Goal: Transaction & Acquisition: Purchase product/service

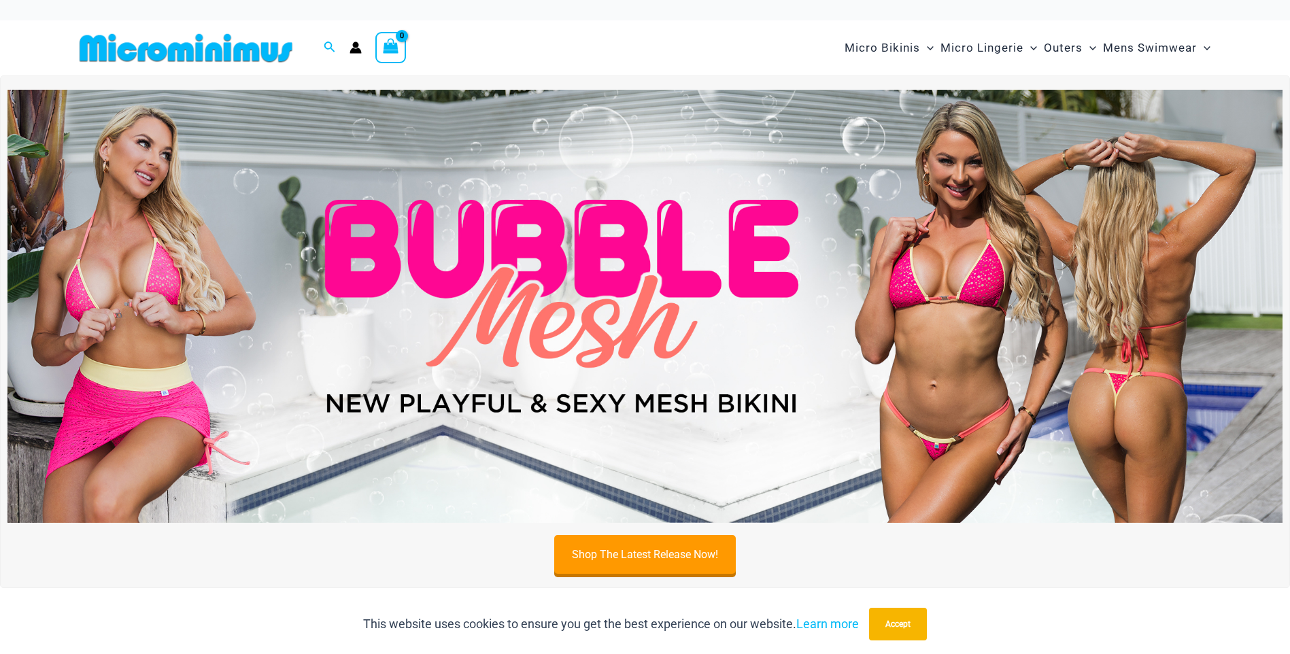
click at [843, 329] on img at bounding box center [644, 306] width 1275 height 433
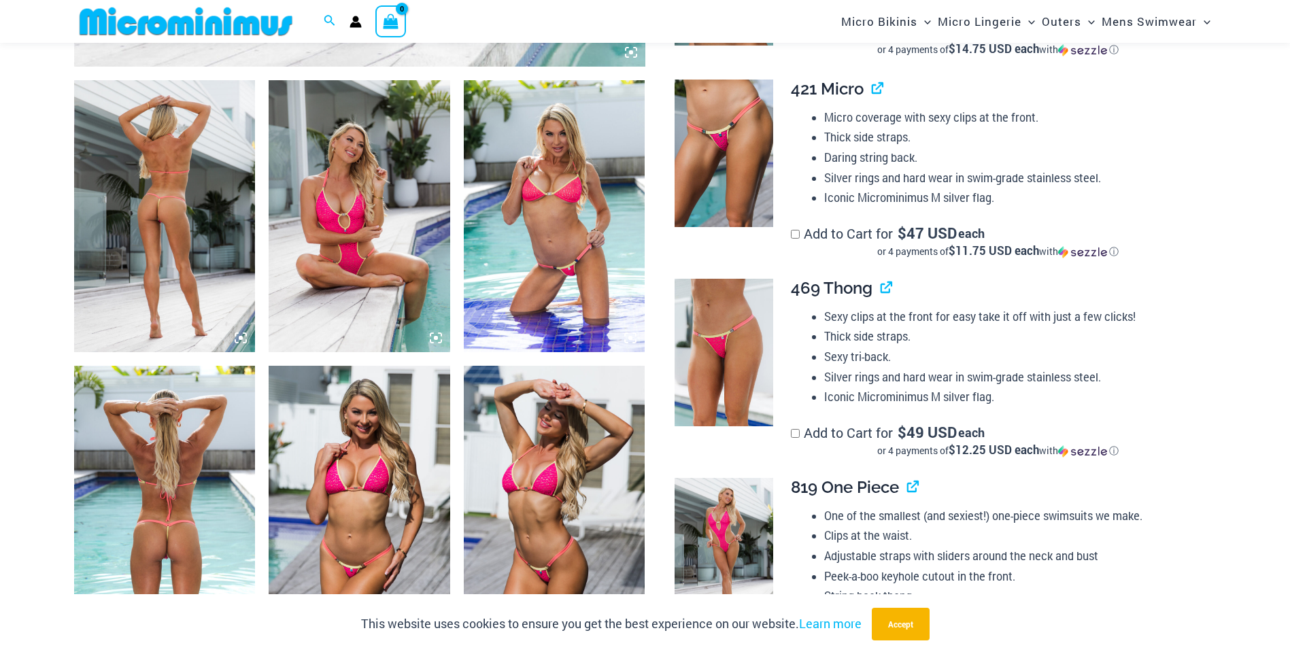
scroll to position [883, 0]
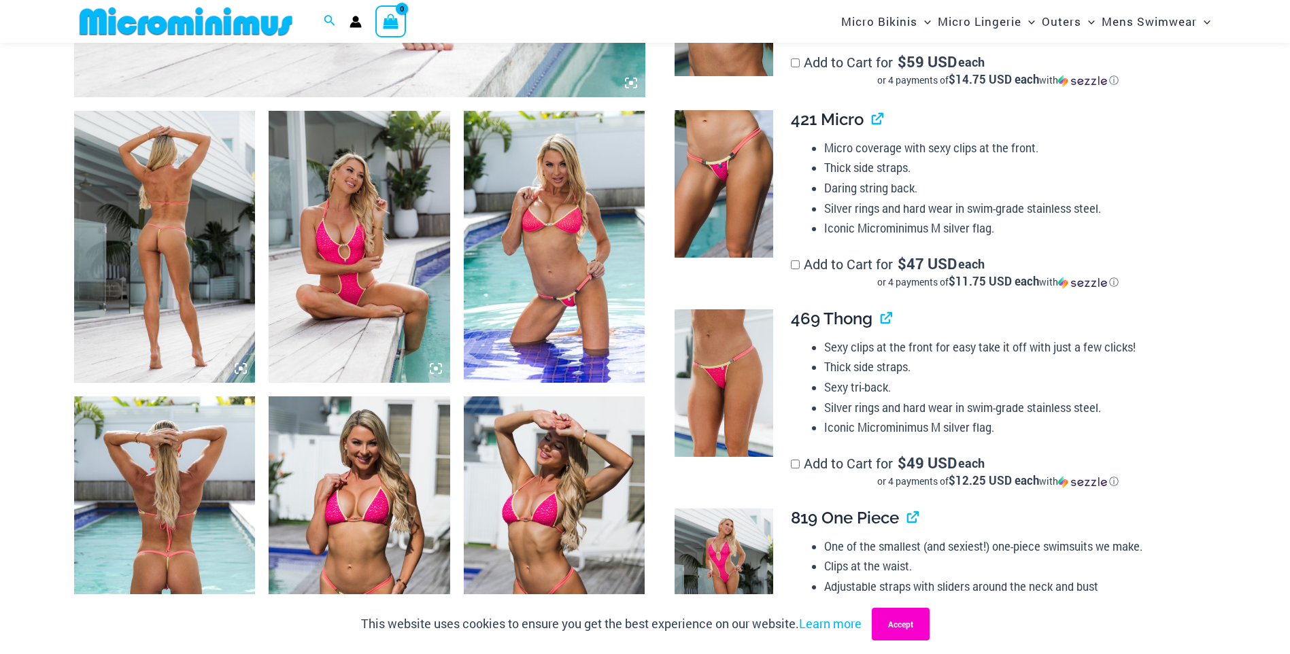
click at [919, 617] on button "Accept" at bounding box center [901, 624] width 58 height 33
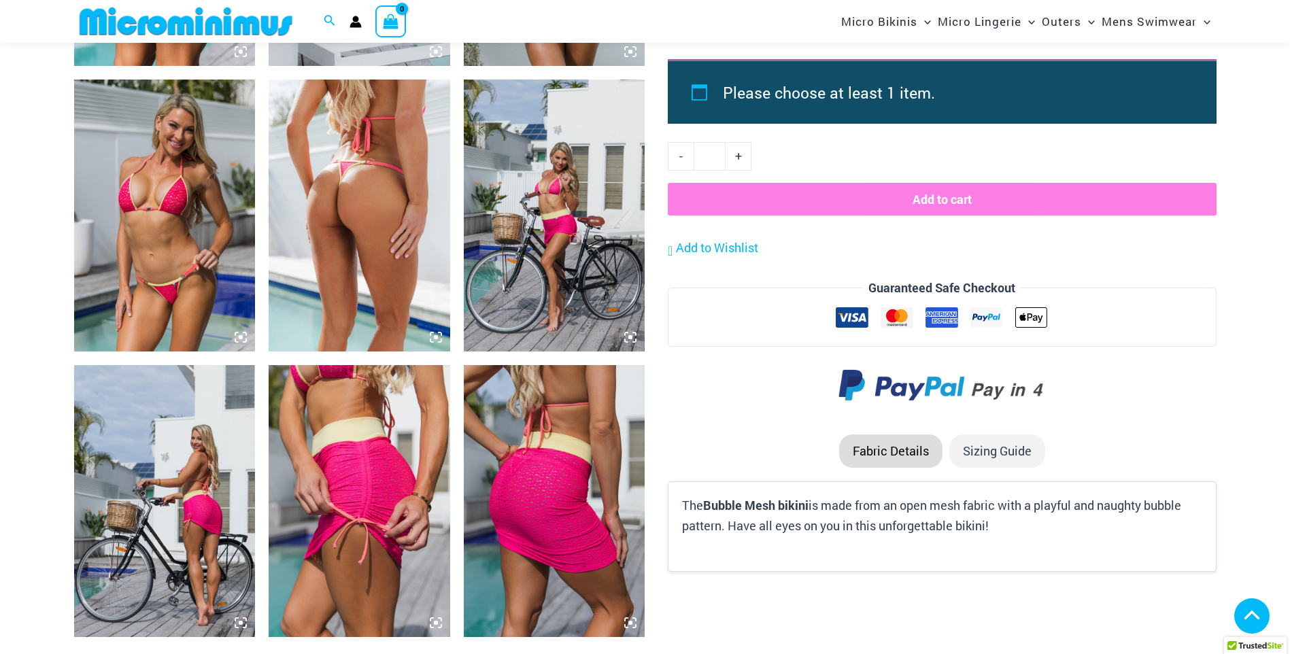
scroll to position [1903, 0]
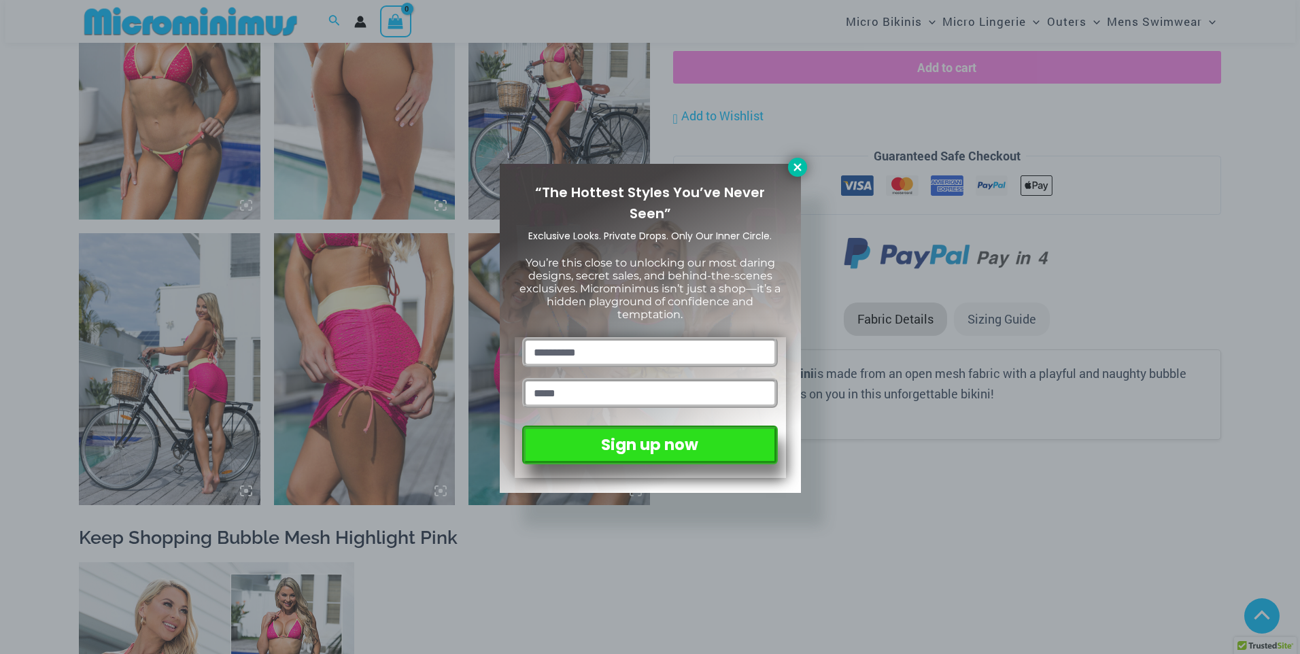
click at [800, 168] on icon at bounding box center [797, 167] width 12 height 12
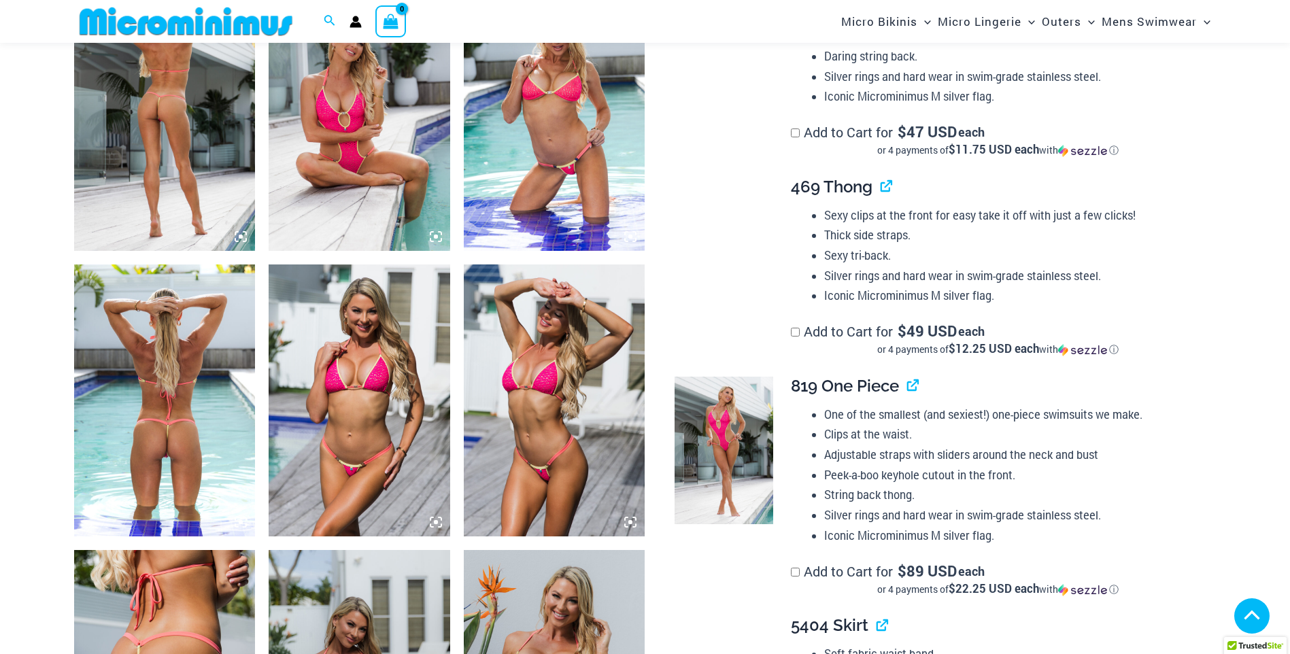
scroll to position [815, 0]
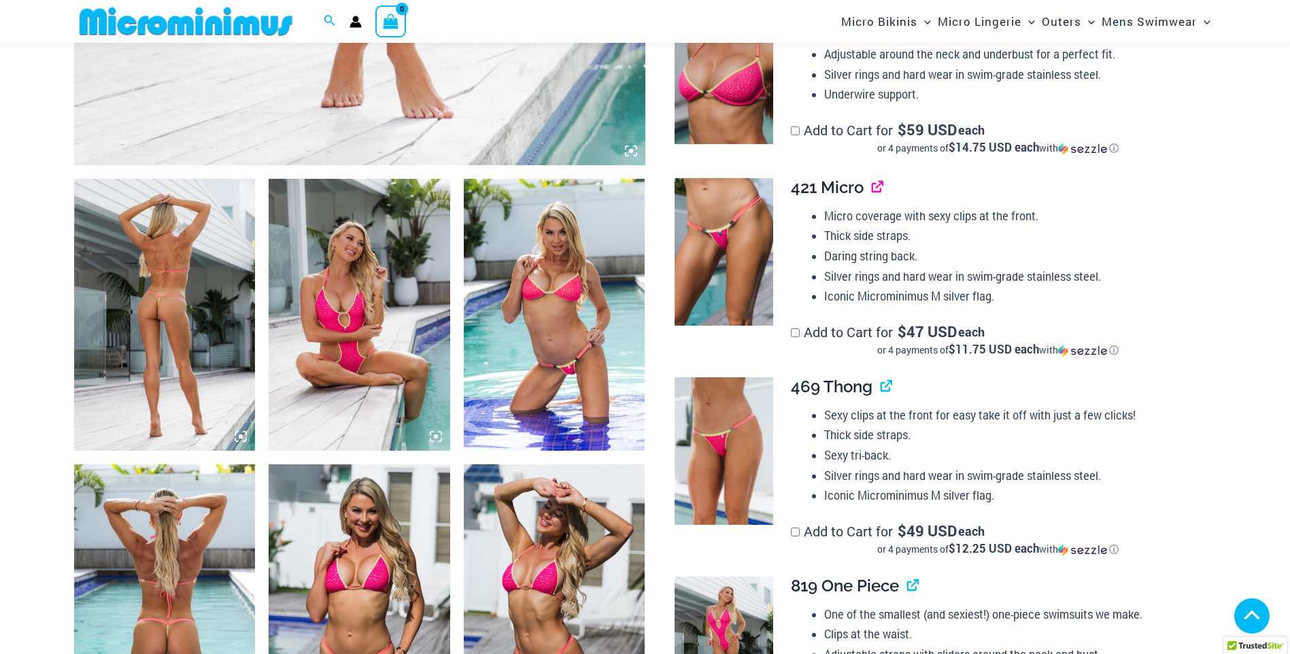
click at [872, 188] on link "View product" at bounding box center [872, 187] width 0 height 20
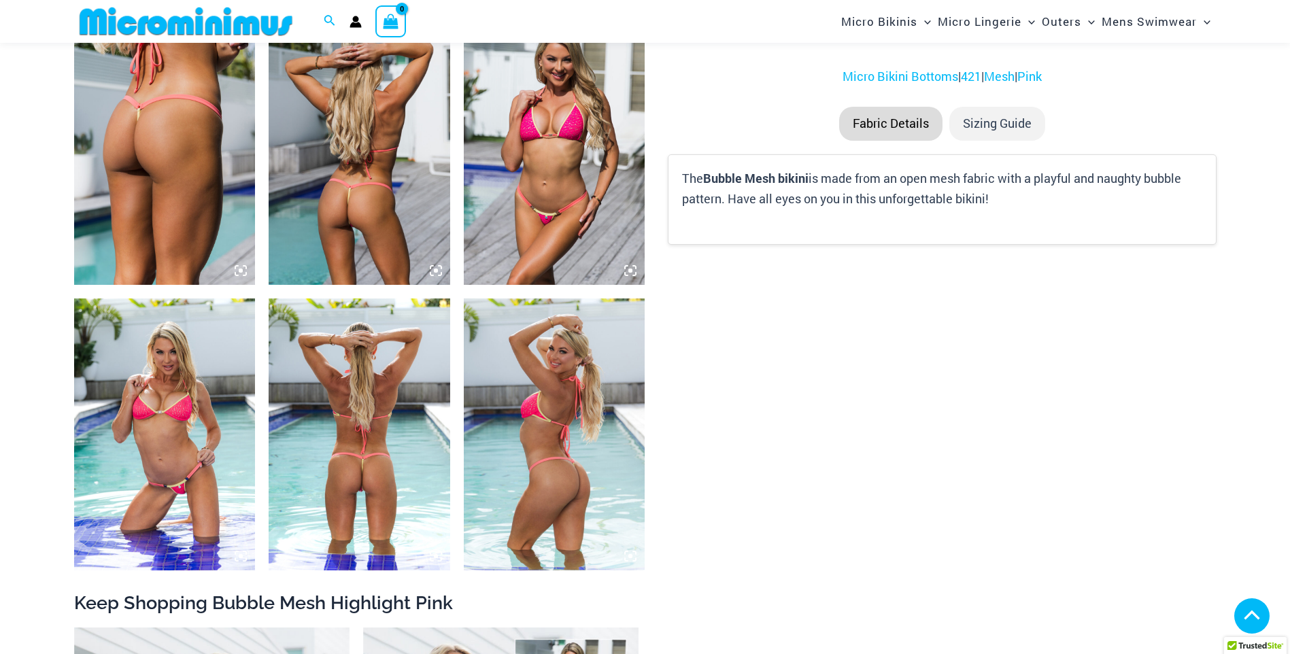
scroll to position [1008, 0]
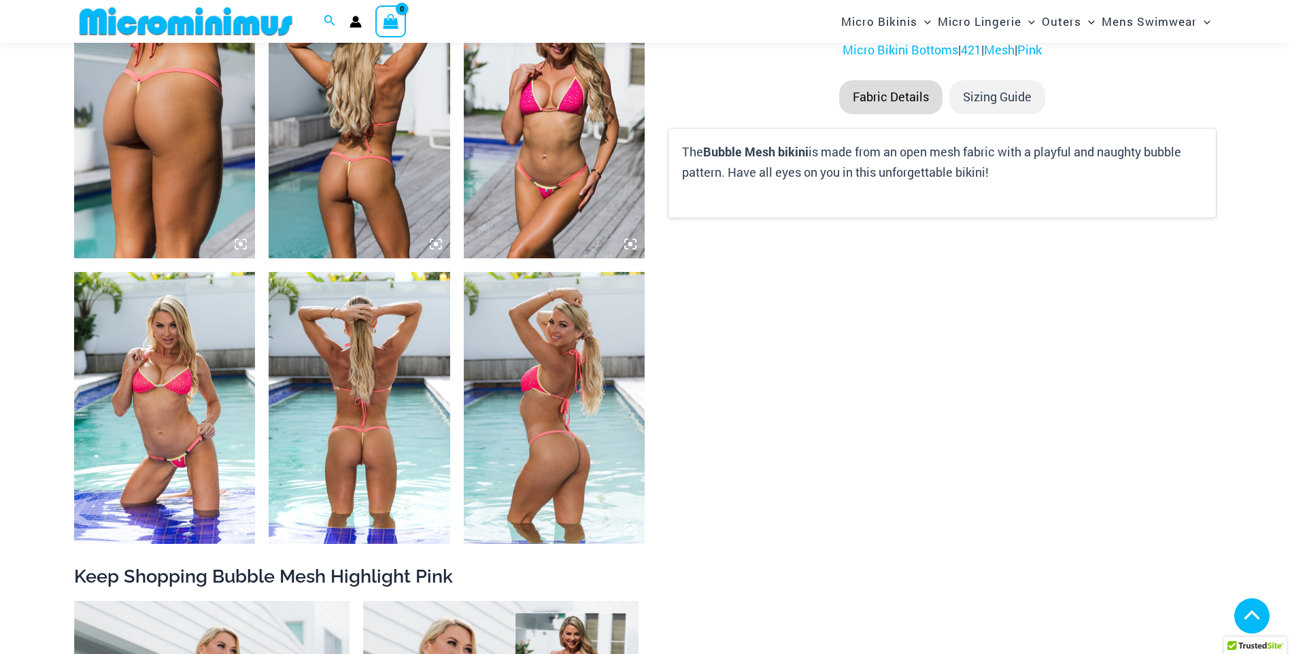
click at [185, 396] on img at bounding box center [165, 408] width 182 height 272
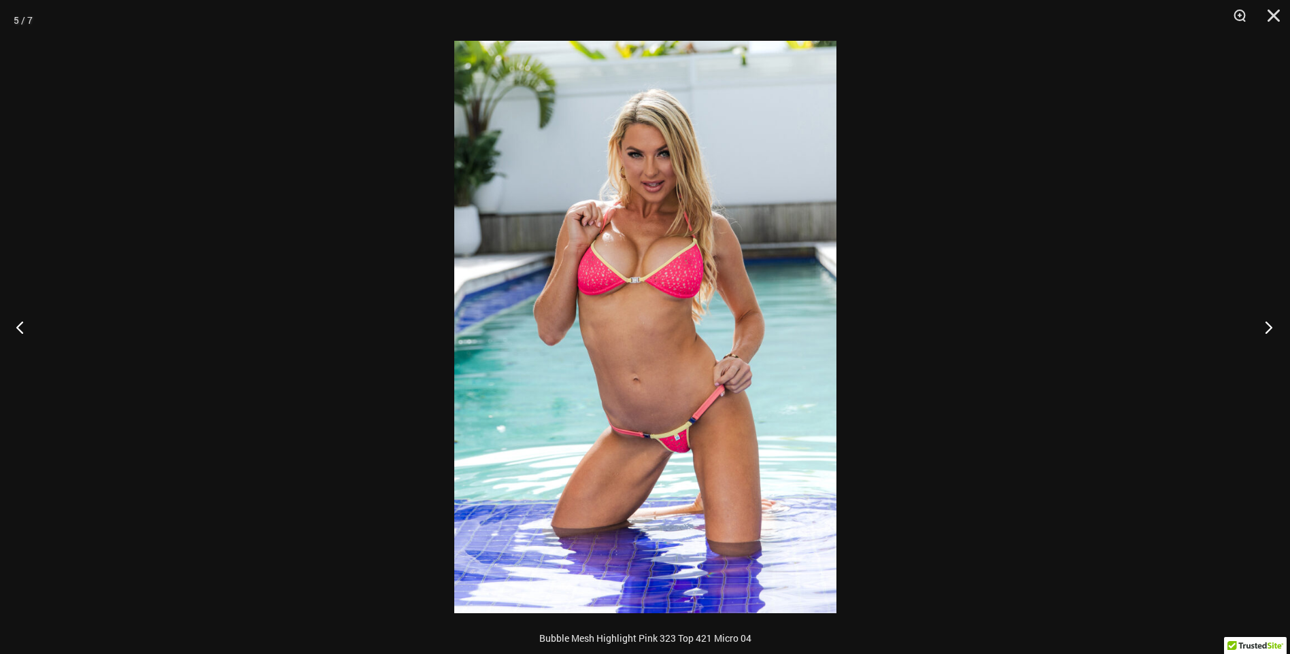
click at [1270, 322] on button "Next" at bounding box center [1264, 327] width 51 height 68
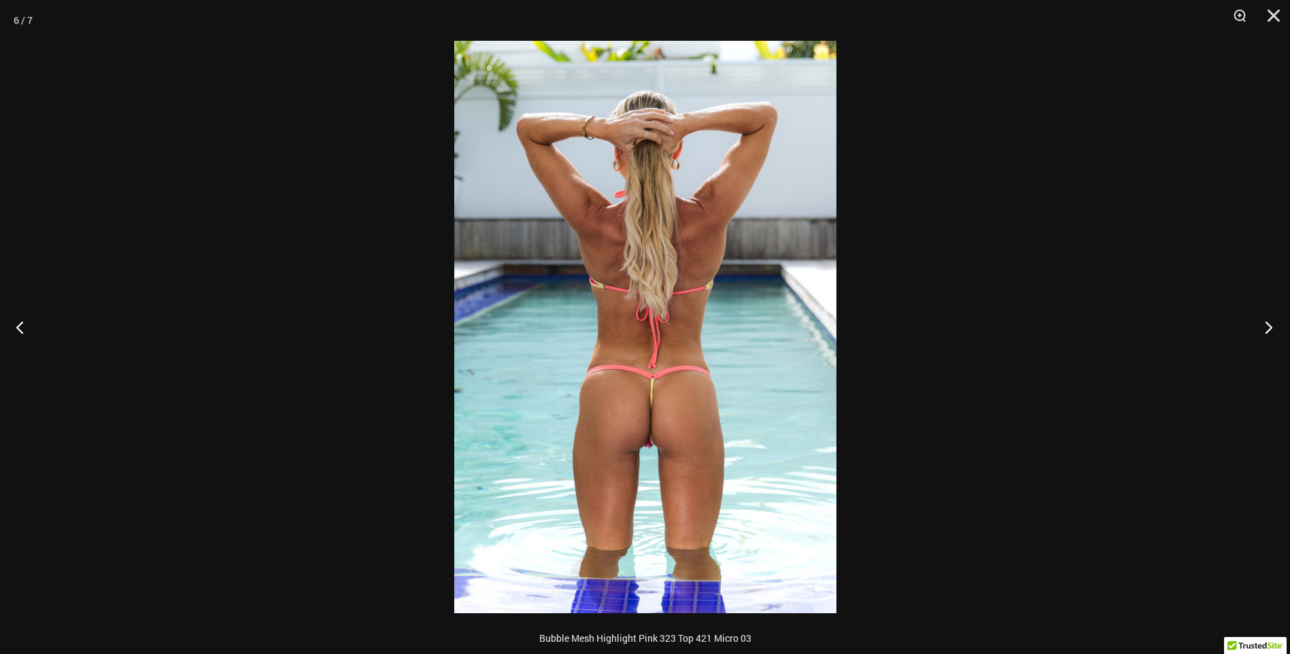
click at [1270, 322] on button "Next" at bounding box center [1264, 327] width 51 height 68
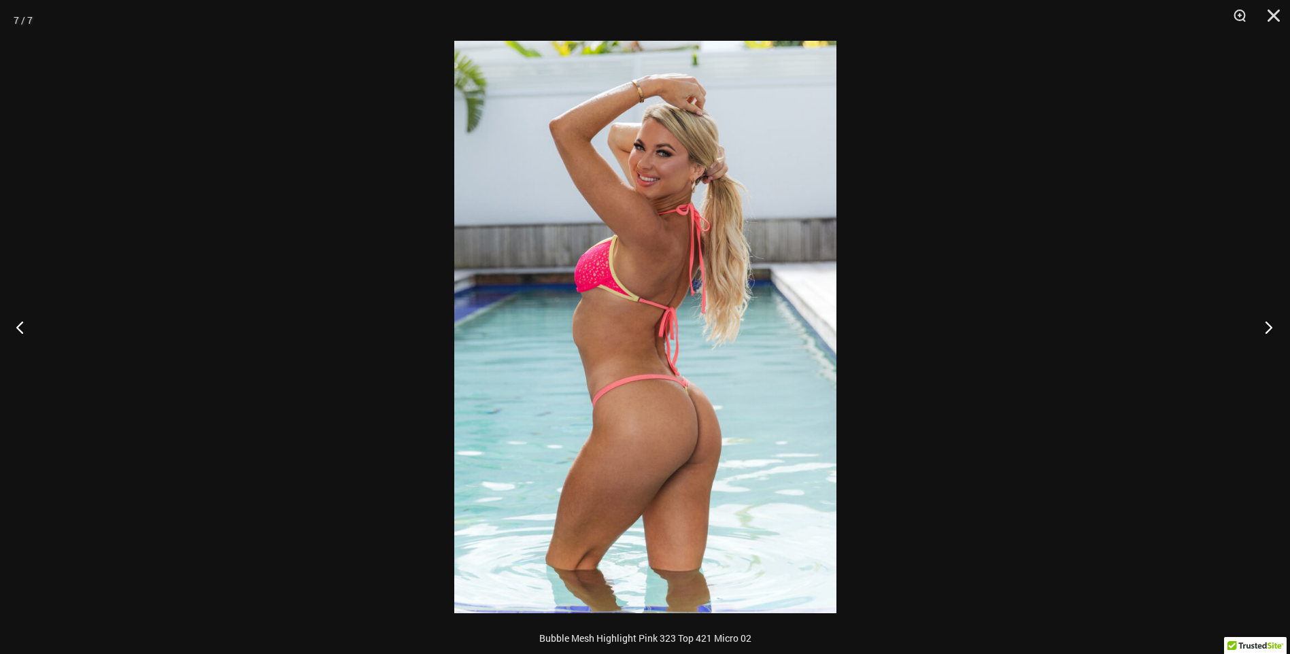
click at [1270, 322] on button "Next" at bounding box center [1264, 327] width 51 height 68
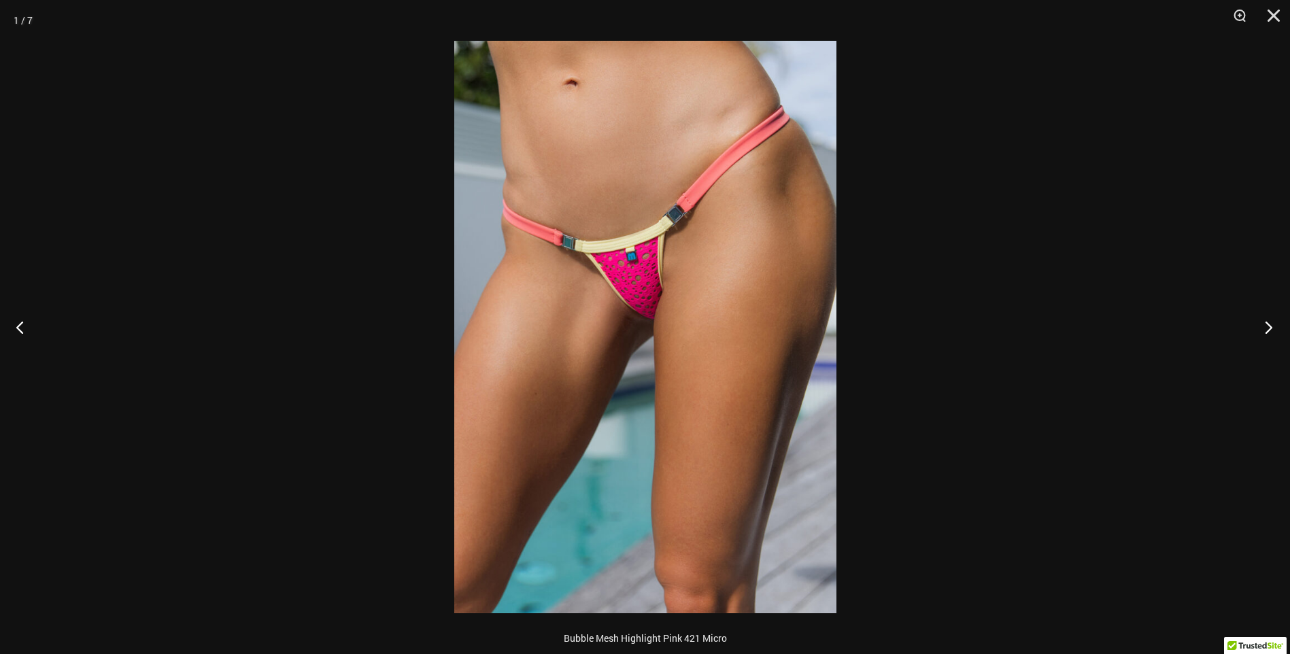
click at [1270, 322] on button "Next" at bounding box center [1264, 327] width 51 height 68
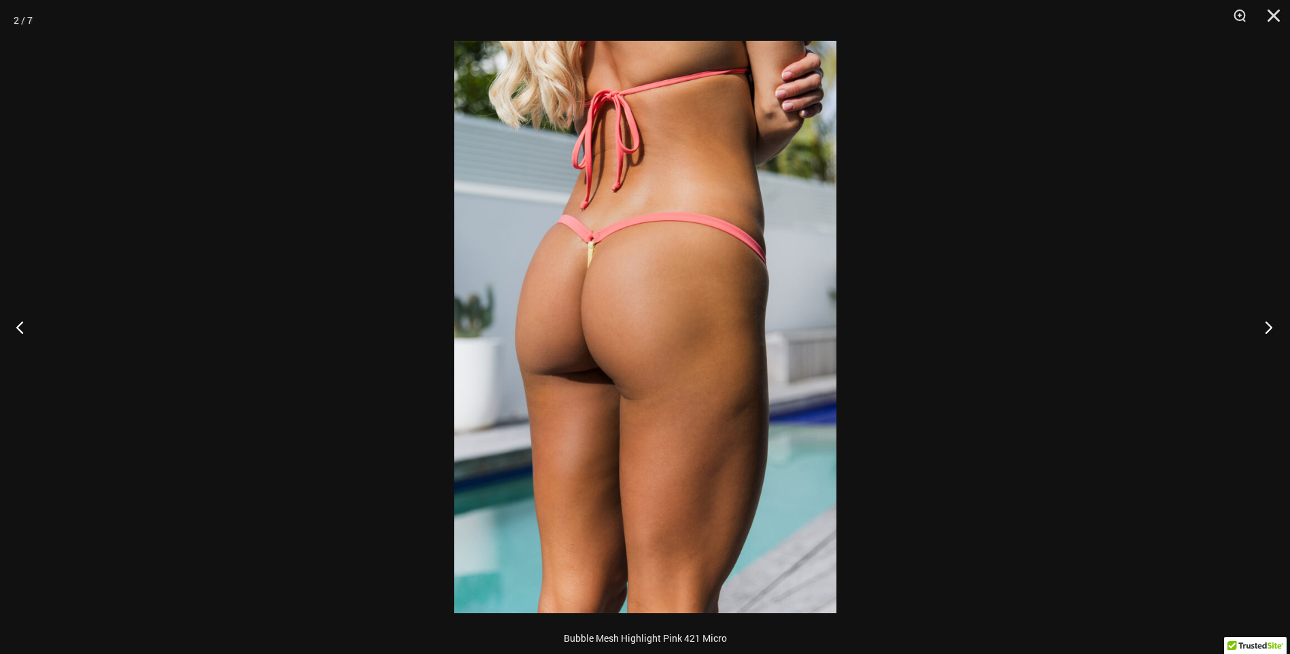
click at [1270, 322] on button "Next" at bounding box center [1264, 327] width 51 height 68
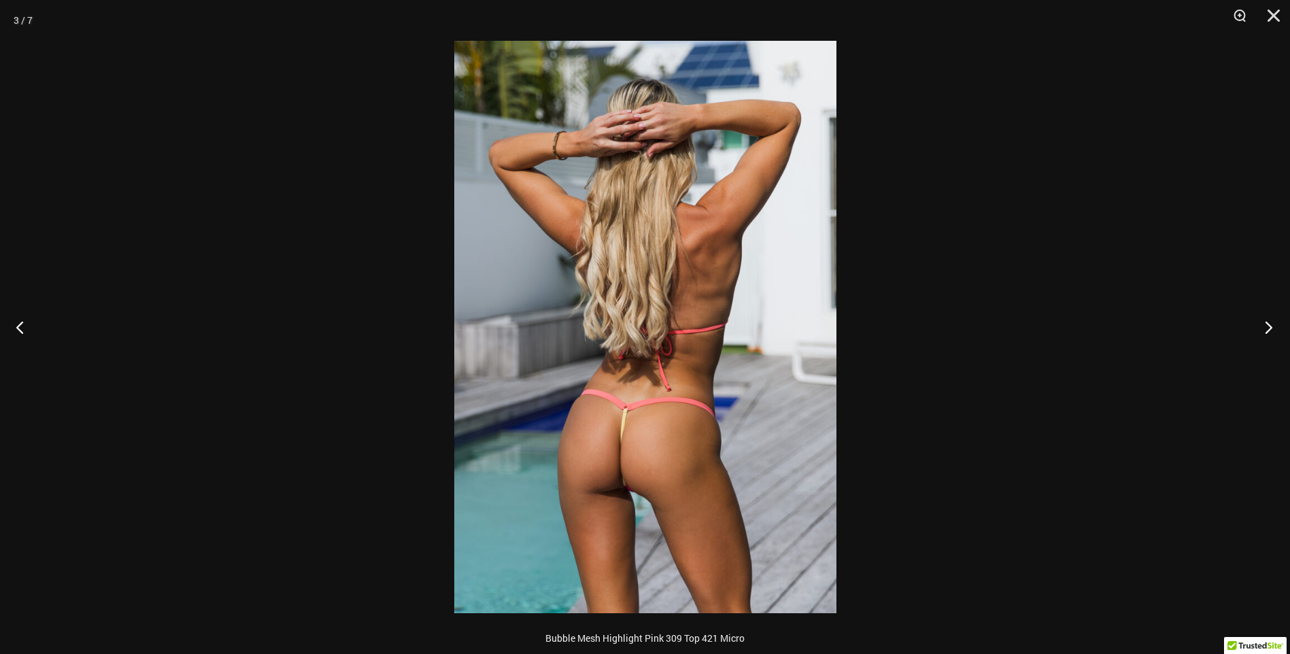
click at [1270, 322] on button "Next" at bounding box center [1264, 327] width 51 height 68
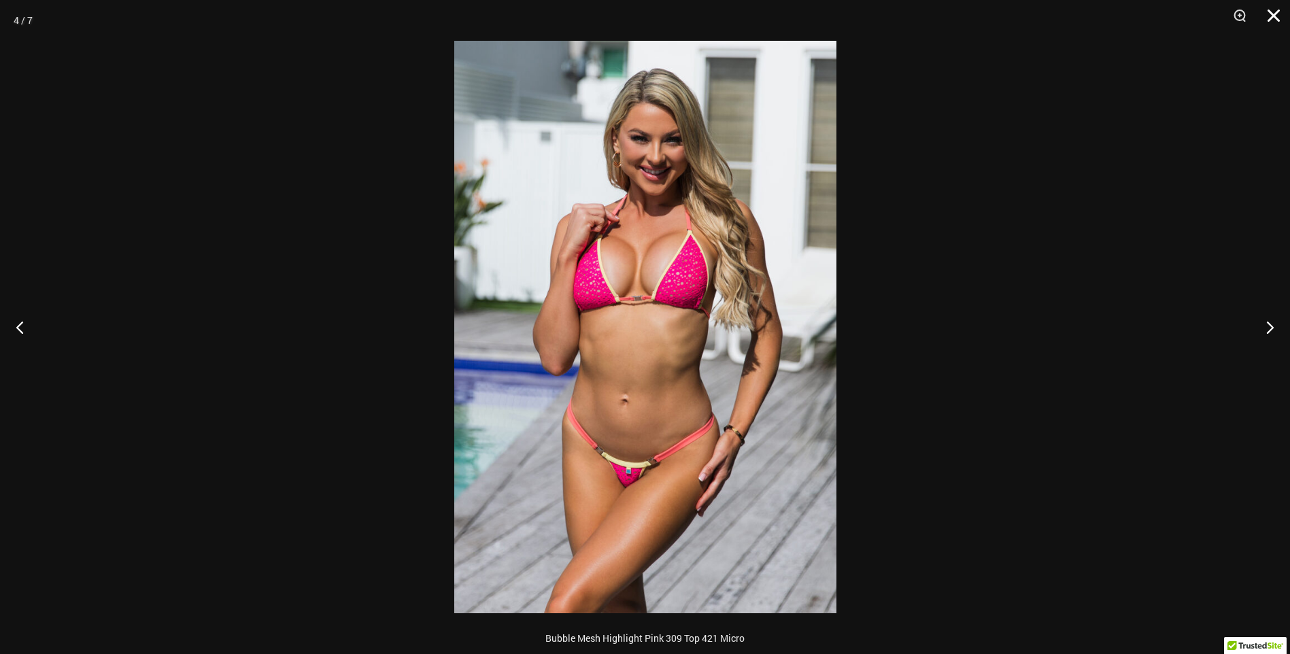
click at [1275, 13] on button "Close" at bounding box center [1269, 20] width 34 height 41
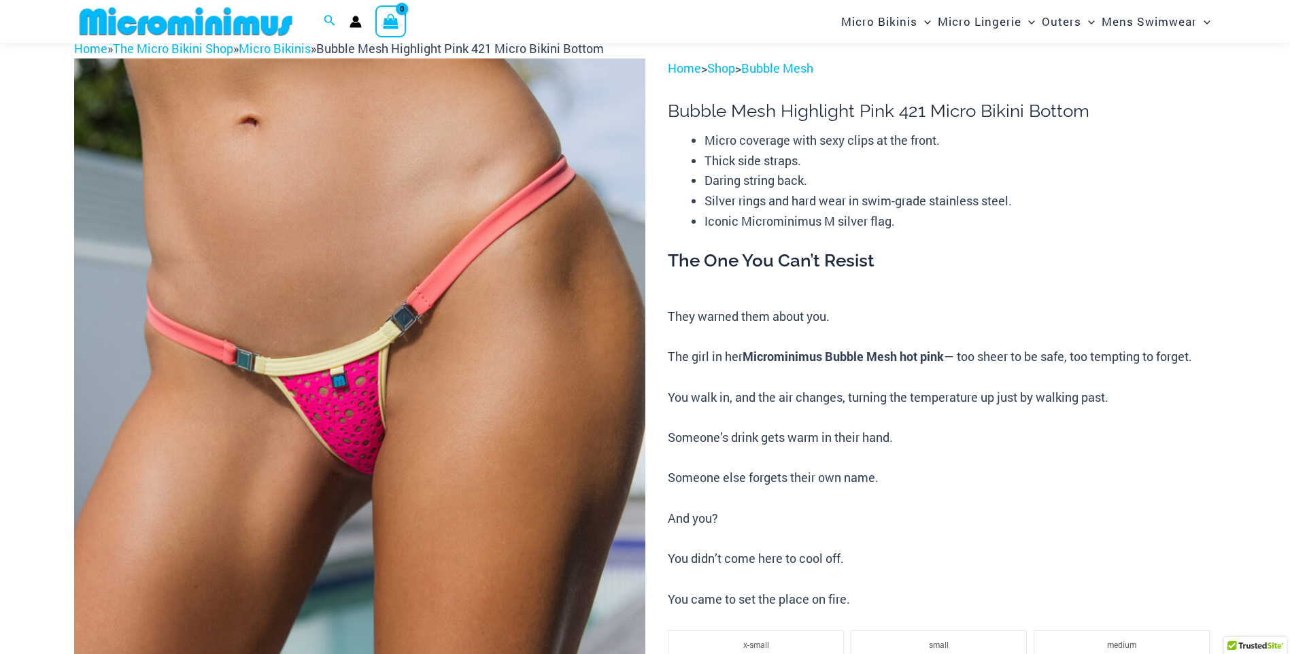
scroll to position [0, 0]
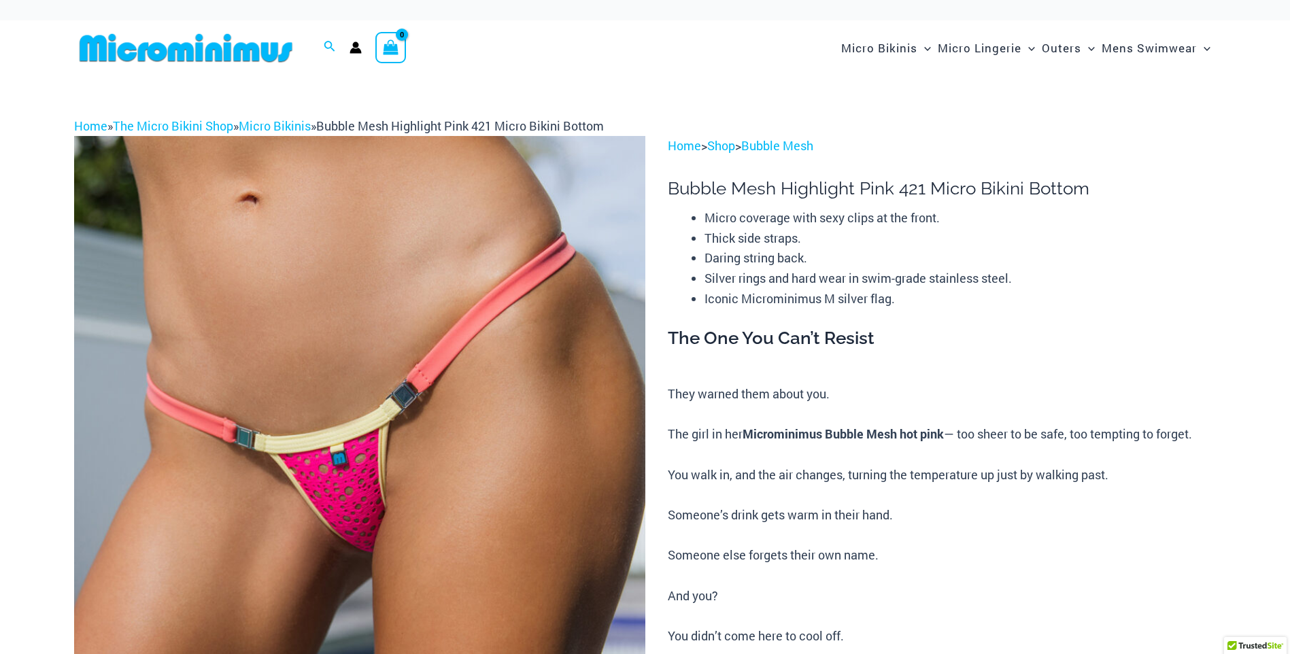
click at [194, 40] on img at bounding box center [186, 48] width 224 height 31
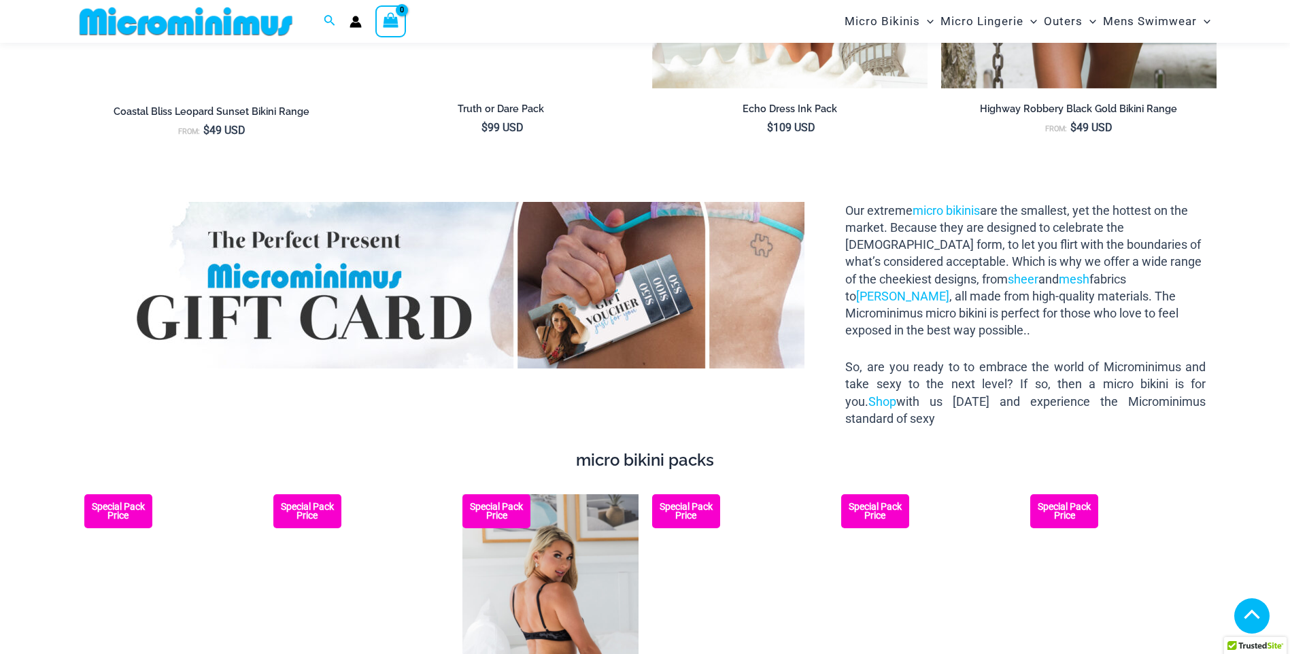
scroll to position [1892, 0]
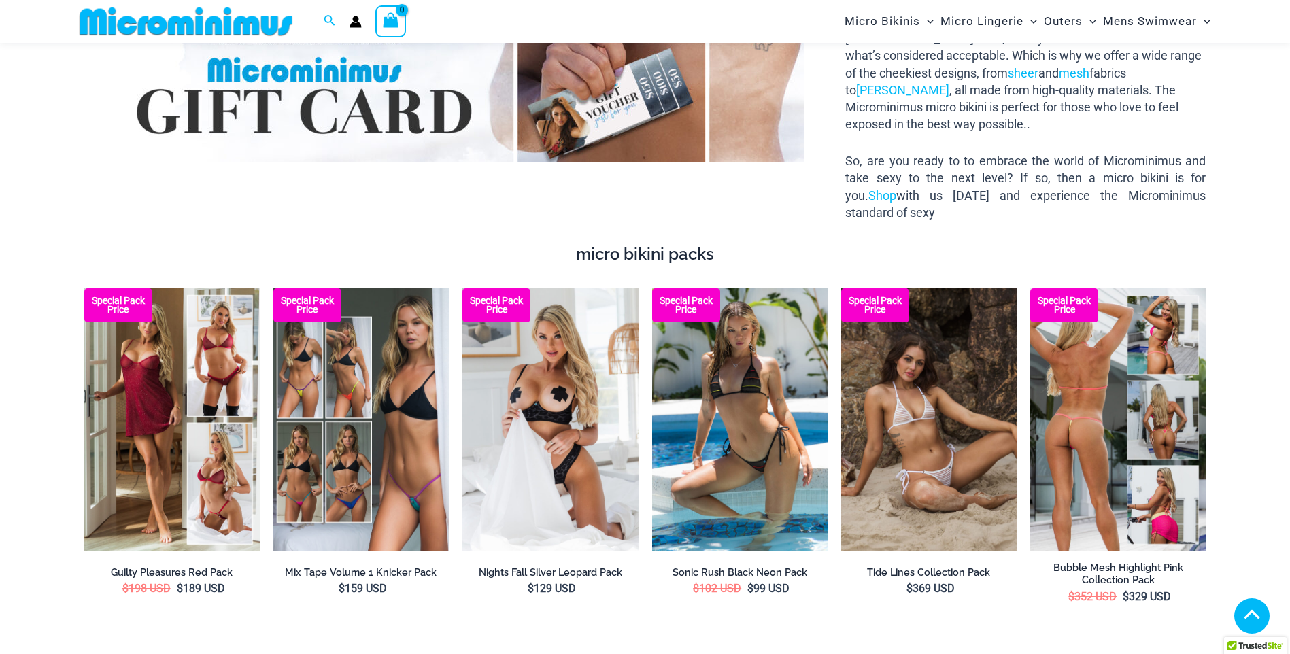
click at [1131, 562] on h2 "Bubble Mesh Highlight Pink Collection Pack" at bounding box center [1117, 574] width 175 height 25
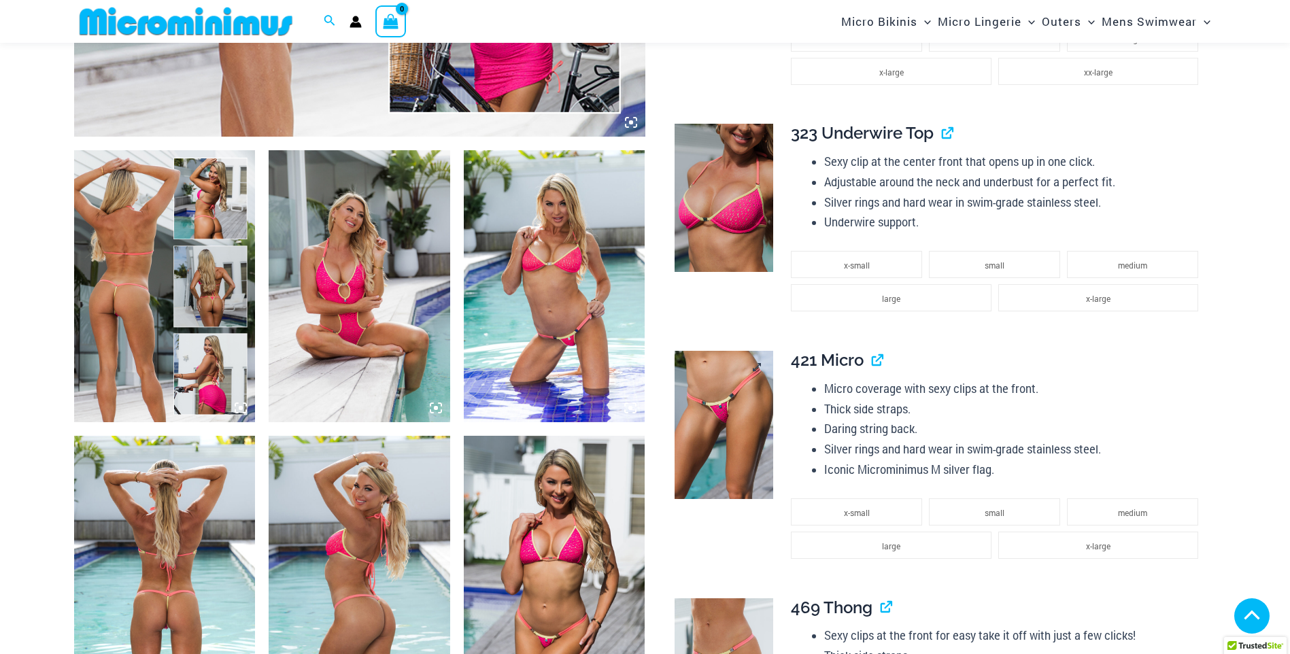
scroll to position [878, 0]
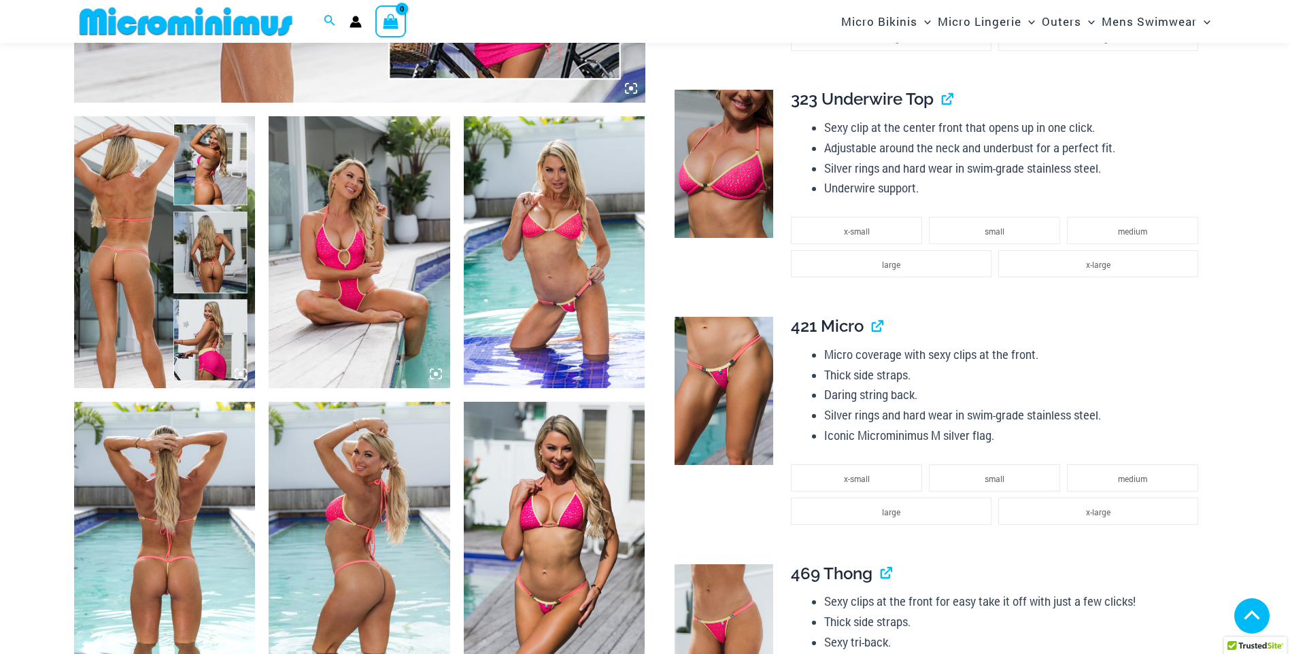
click at [506, 242] on img at bounding box center [555, 252] width 182 height 272
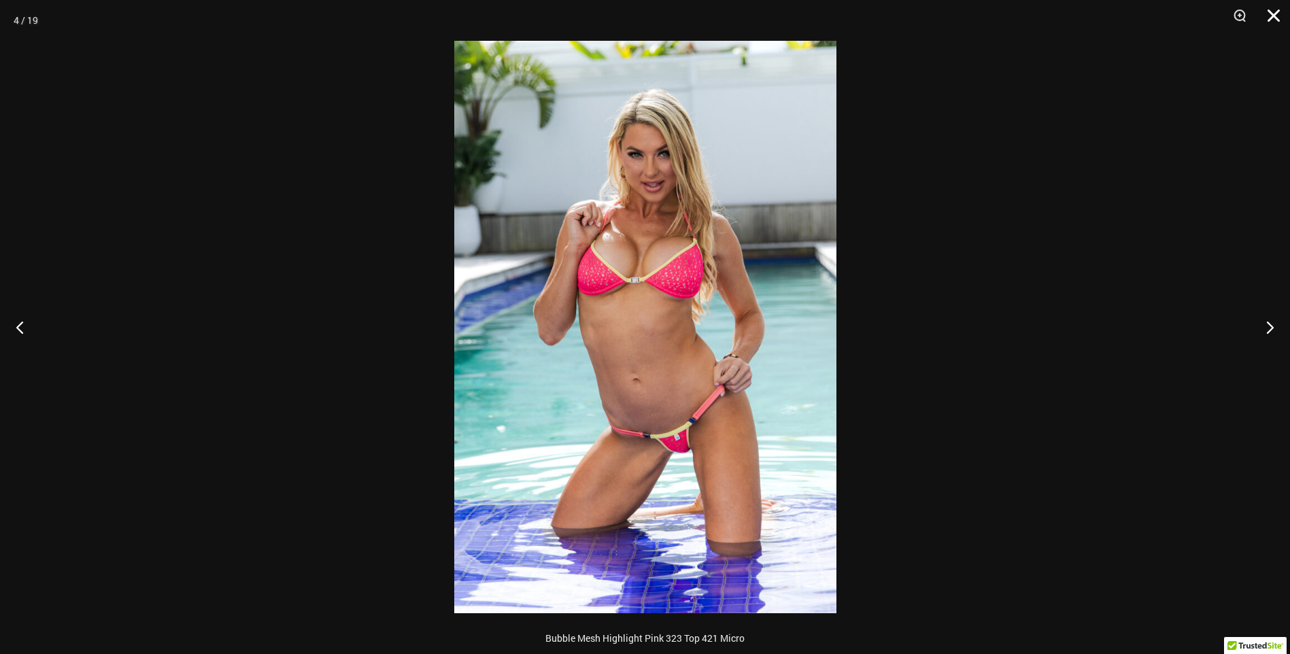
click at [1277, 18] on button "Close" at bounding box center [1269, 20] width 34 height 41
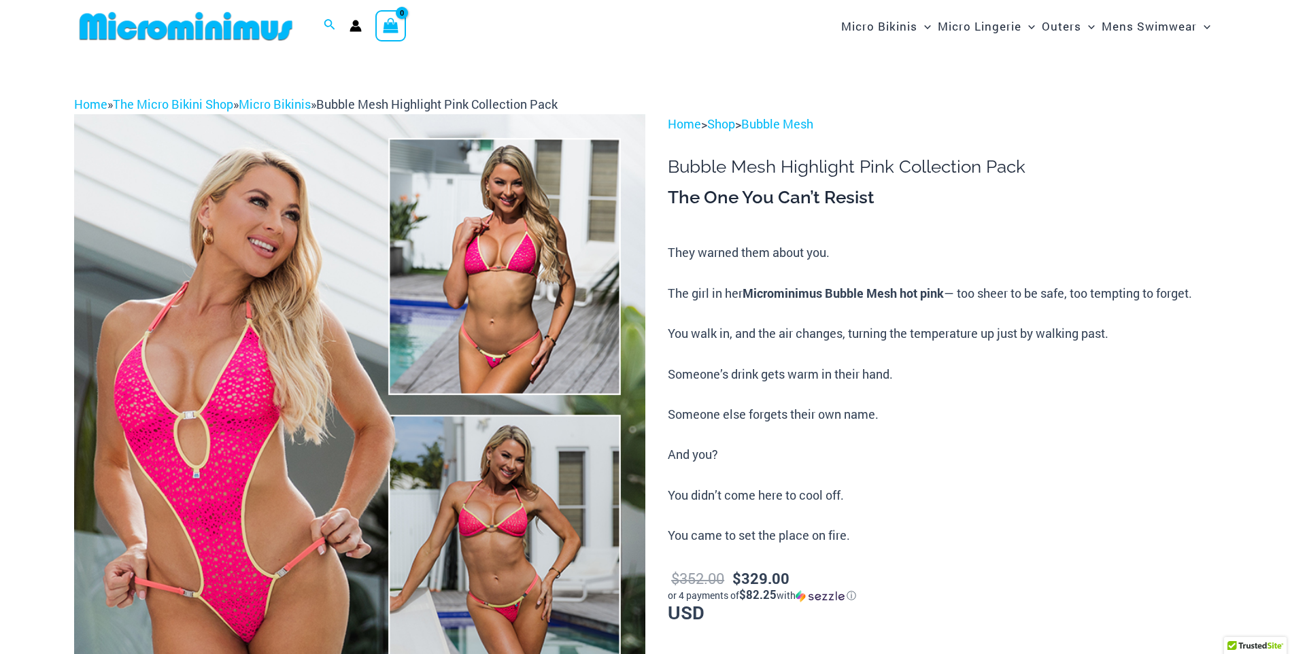
scroll to position [0, 0]
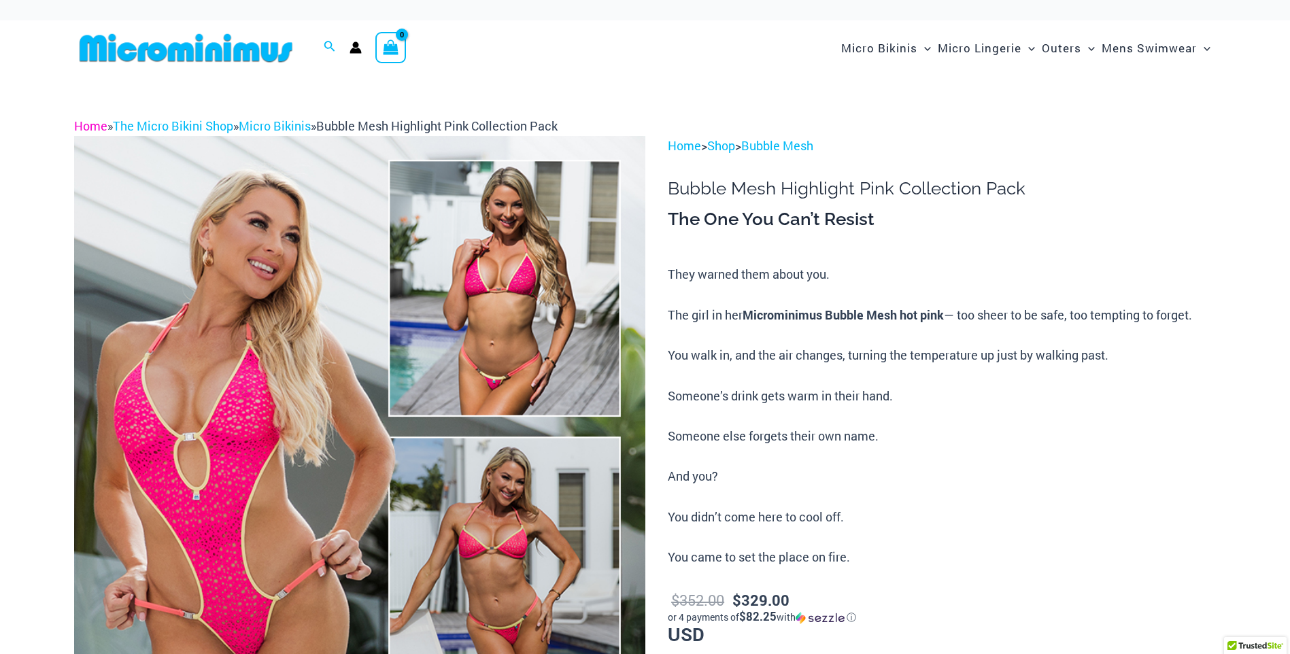
click at [93, 122] on link "Home" at bounding box center [90, 126] width 33 height 16
